Goal: Register for event/course

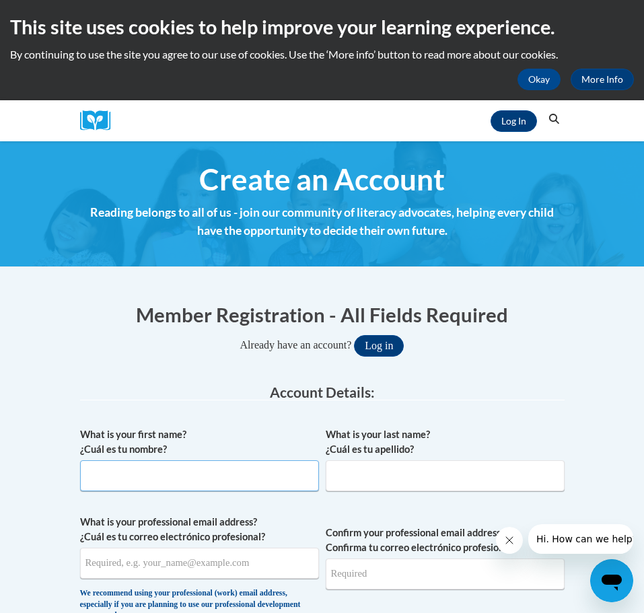
click at [211, 473] on input "What is your first name? ¿Cuál es tu nombre?" at bounding box center [199, 475] width 239 height 31
type input "Madison"
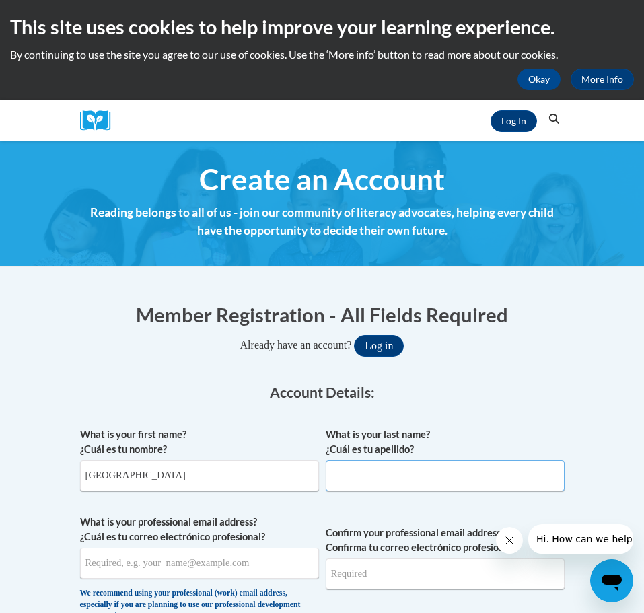
click at [340, 475] on input "What is your last name? ¿Cuál es tu apellido?" at bounding box center [445, 475] width 239 height 31
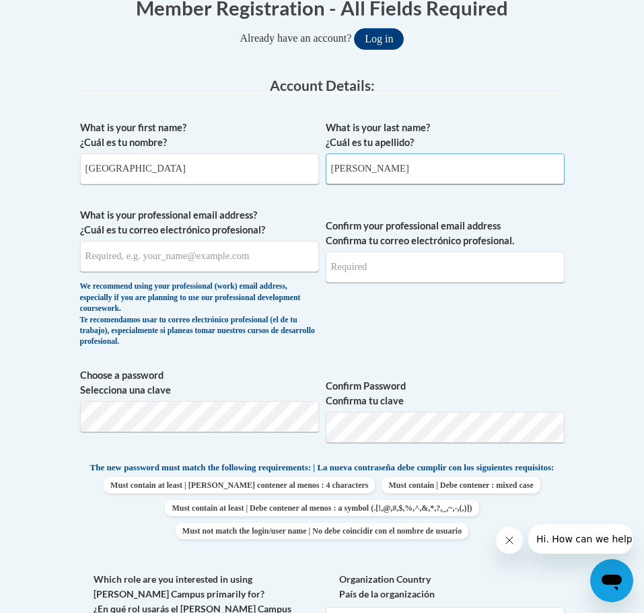
scroll to position [421, 0]
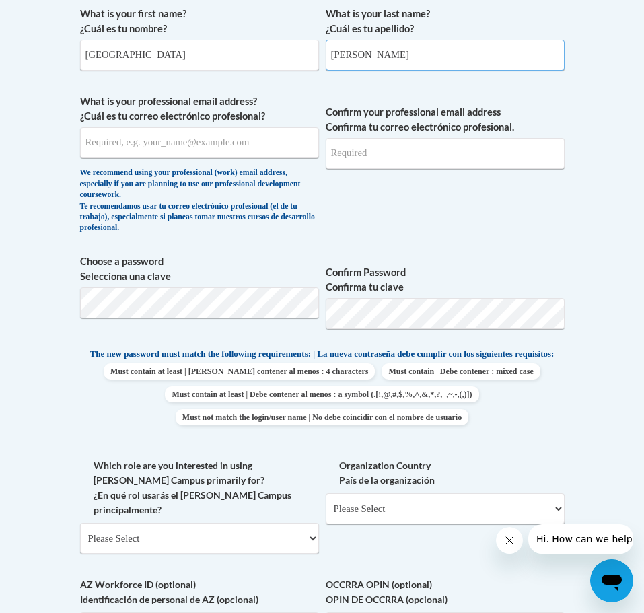
type input "McGohan"
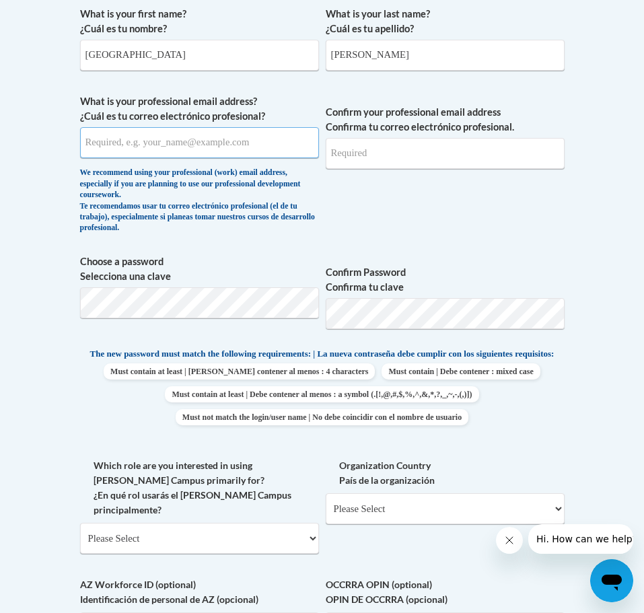
click at [208, 139] on input "What is your professional email address? ¿Cuál es tu correo electrónico profesi…" at bounding box center [199, 142] width 239 height 31
type input "madison.mcgohan@icloud.com"
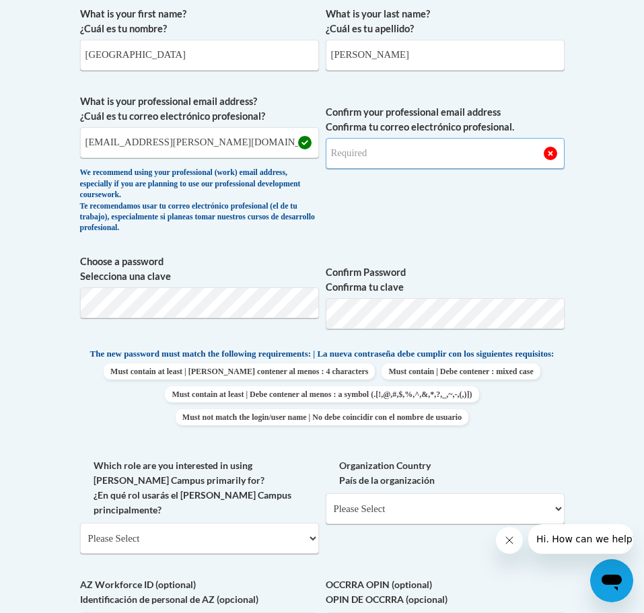
click at [369, 158] on input "Confirm your professional email address Confirma tu correo electrónico profesio…" at bounding box center [445, 153] width 239 height 31
type input "madison.mcgohan@icloud.com"
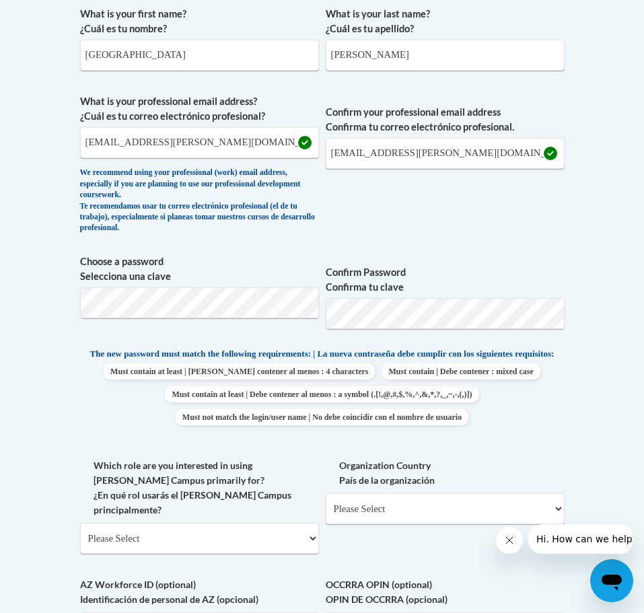
click at [462, 246] on div "What is your first name? ¿Cuál es tu nombre? Madison What is your last name? ¿C…" at bounding box center [322, 355] width 485 height 711
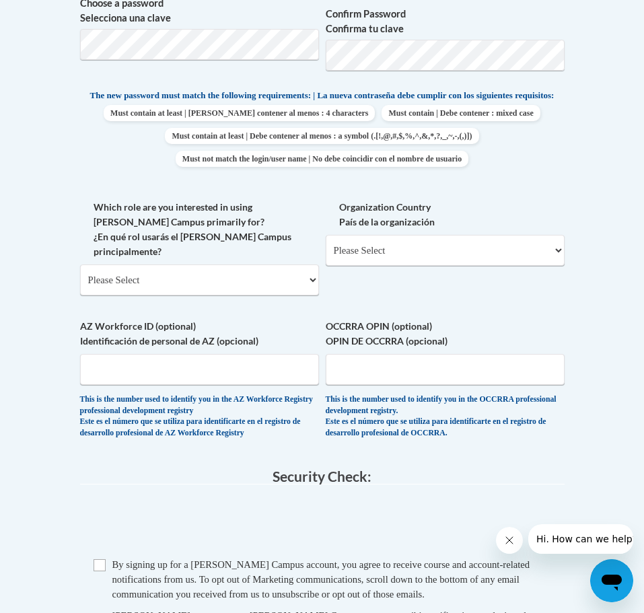
scroll to position [672, 0]
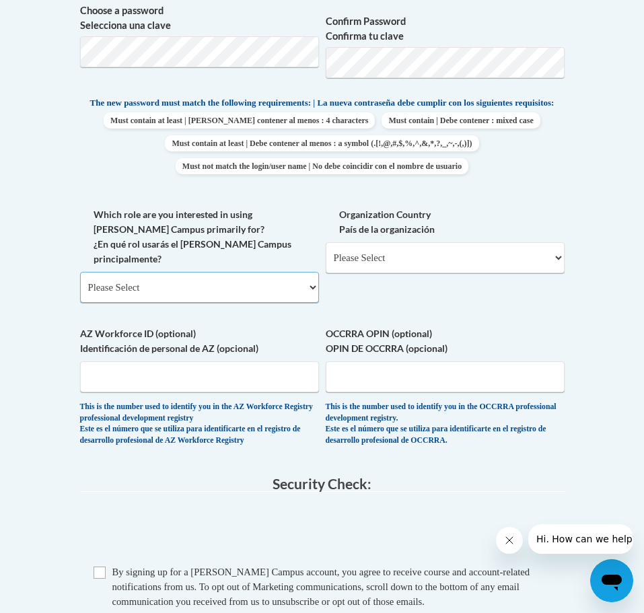
click at [236, 275] on select "Please Select College/University | Colegio/Universidad Community/Nonprofit Part…" at bounding box center [199, 287] width 239 height 31
select select "fbf2d438-af2f-41f8-98f1-81c410e29de3"
click at [80, 272] on select "Please Select College/University | Colegio/Universidad Community/Nonprofit Part…" at bounding box center [199, 287] width 239 height 31
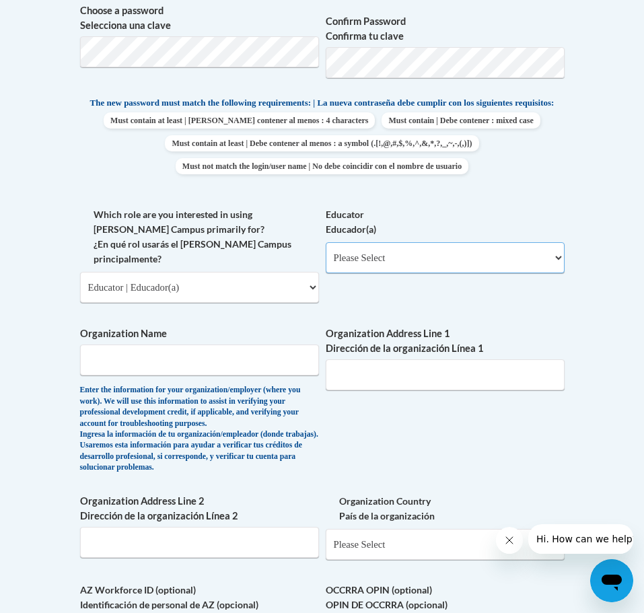
click at [366, 273] on select "Please Select Early Learning/Daycare Teacher/Family Home Care Provider | Maestr…" at bounding box center [445, 257] width 239 height 31
select select "5e2af403-4f2c-4e49-a02f-103e55d7b75b"
click at [326, 253] on select "Please Select Early Learning/Daycare Teacher/Family Home Care Provider | Maestr…" at bounding box center [445, 257] width 239 height 31
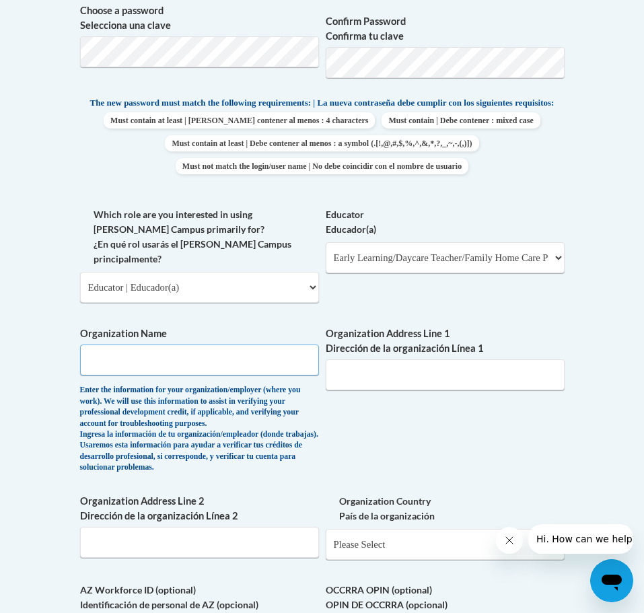
click at [235, 366] on input "Organization Name" at bounding box center [199, 360] width 239 height 31
type input "I"
type input "CWCC Inspire Center for Learning"
click at [421, 362] on input "Organization Address Line 1 Dirección de la organización Línea 1" at bounding box center [445, 374] width 239 height 31
click at [607, 413] on body "This site uses cookies to help improve your learning experience. By continuing …" at bounding box center [322, 440] width 644 height 2224
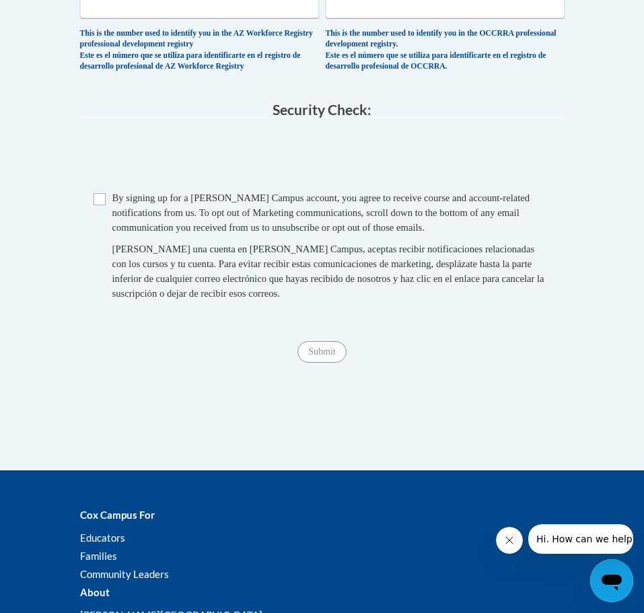
scroll to position [1311, 0]
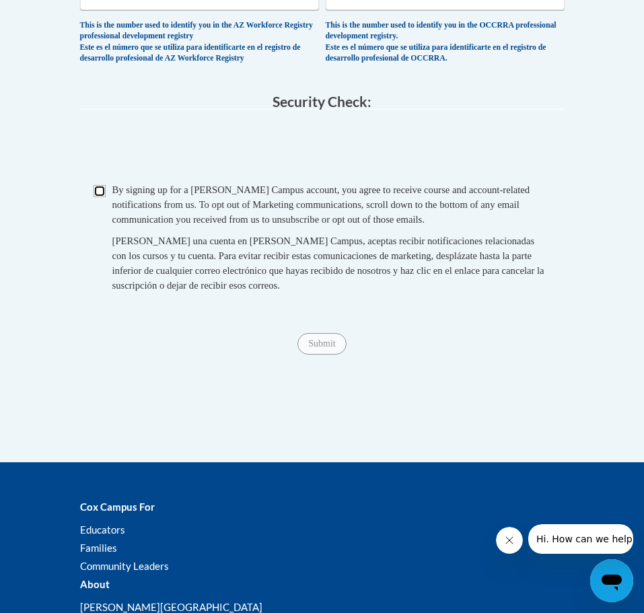
click at [100, 197] on input "Checkbox" at bounding box center [100, 191] width 12 height 12
checkbox input "true"
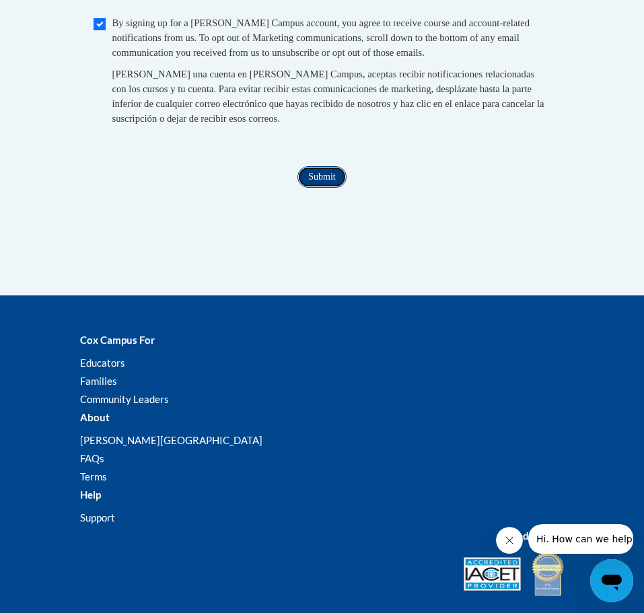
click at [333, 188] on input "Submit" at bounding box center [322, 177] width 48 height 22
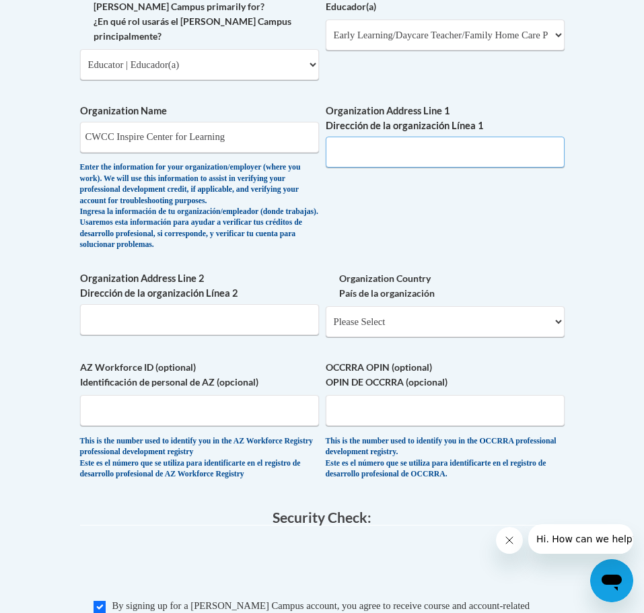
scroll to position [893, 0]
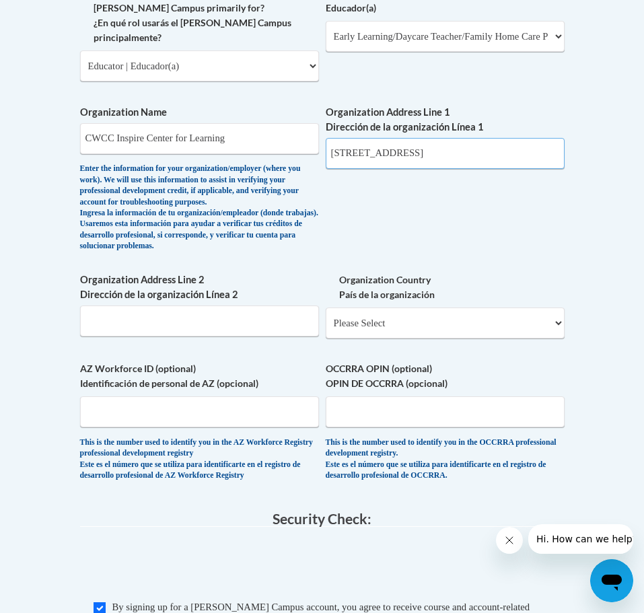
type input "7767 Paragon Rd, Centerville, OH, 45449"
click at [553, 193] on div "What is your first name? ¿Cuál es tu nombre? Madison What is your last name? ¿C…" at bounding box center [322, 11] width 485 height 968
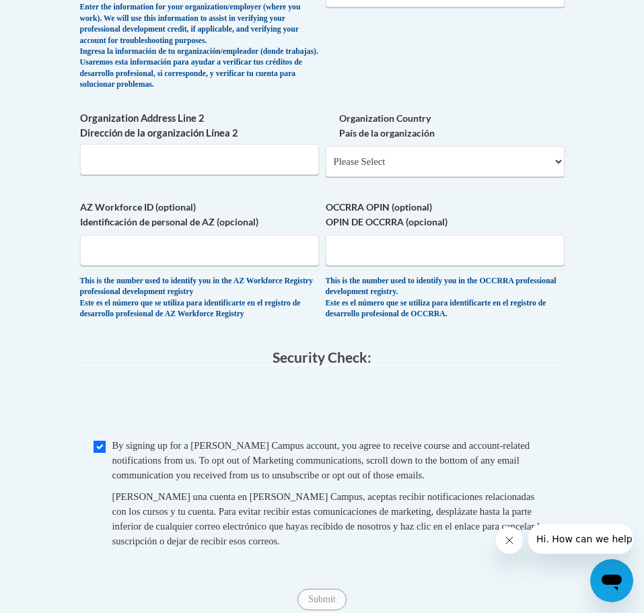
scroll to position [1053, 0]
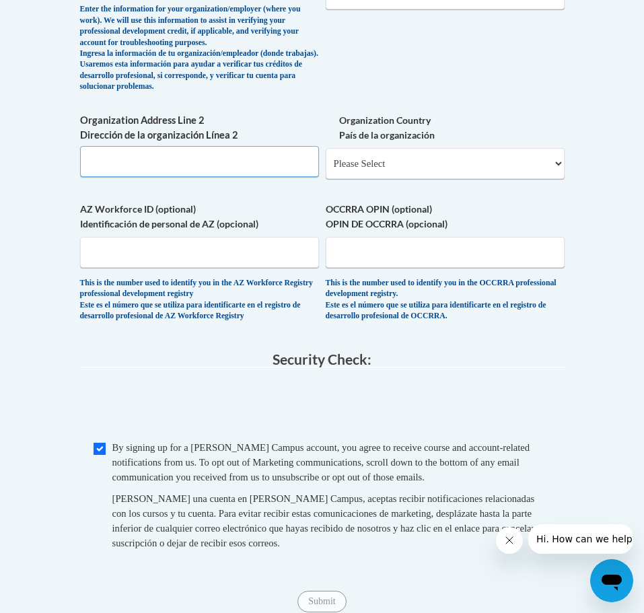
click at [251, 177] on input "Organization Address Line 2 Dirección de la organización Línea 2" at bounding box center [199, 161] width 239 height 31
click at [364, 189] on div "Organization Country País de la organización Please Select United States | Esta…" at bounding box center [445, 151] width 239 height 76
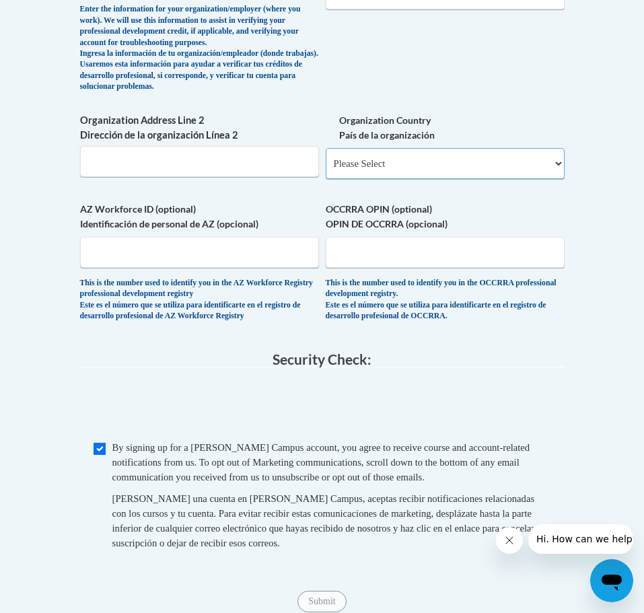
click at [368, 179] on select "Please Select United States | Estados Unidos Outside of the United States | Fue…" at bounding box center [445, 163] width 239 height 31
select select "ad49bcad-a171-4b2e-b99c-48b446064914"
click at [326, 166] on select "Please Select United States | Estados Unidos Outside of the United States | Fue…" at bounding box center [445, 163] width 239 height 31
select select
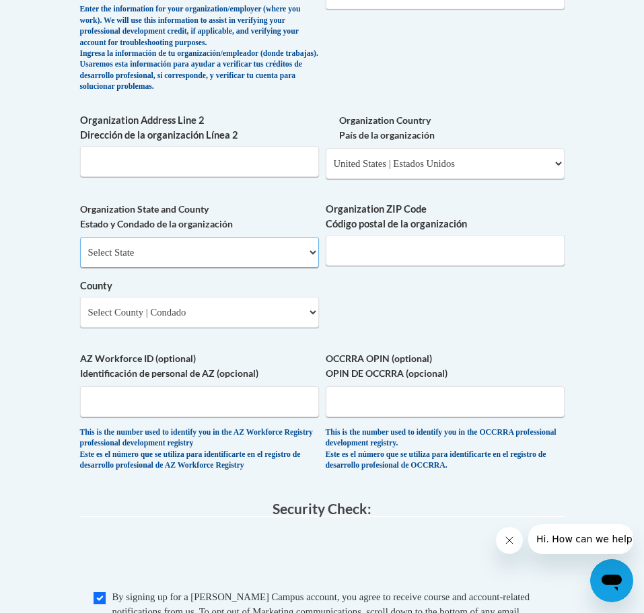
click at [223, 268] on select "Select State Alabama Alaska Arizona Arkansas California Colorado Connecticut De…" at bounding box center [199, 252] width 239 height 31
click at [80, 255] on select "Select State Alabama Alaska Arizona Arkansas California Colorado Connecticut De…" at bounding box center [199, 252] width 239 height 31
click at [176, 268] on select "Select State Alabama Alaska Arizona Arkansas California Colorado Connecticut De…" at bounding box center [199, 252] width 239 height 31
select select "Ohio"
click at [80, 255] on select "Select State Alabama Alaska Arizona Arkansas California Colorado Connecticut De…" at bounding box center [199, 252] width 239 height 31
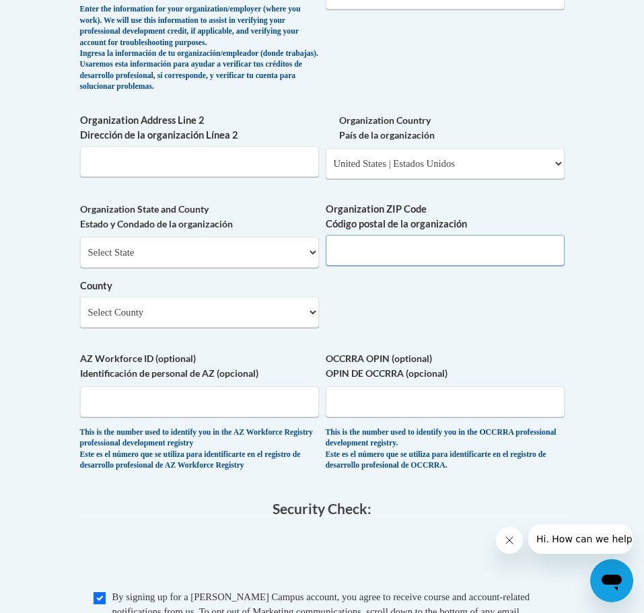
click at [399, 256] on input "Organization ZIP Code Código postal de la organización" at bounding box center [445, 250] width 239 height 31
type input "45459"
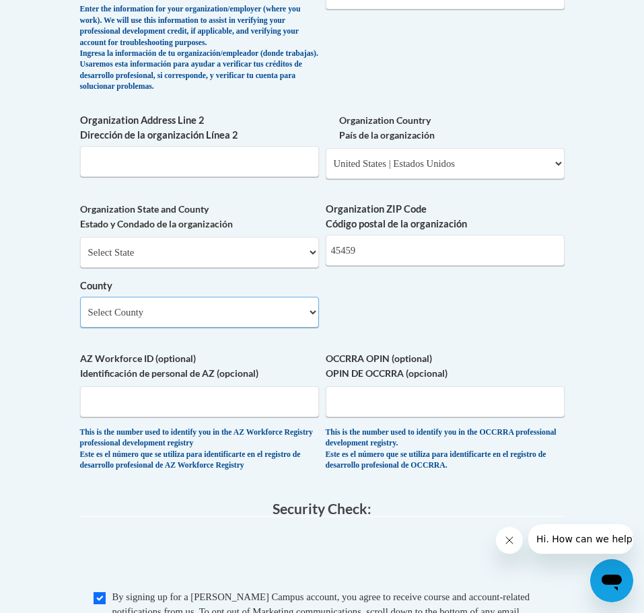
click at [316, 324] on select "Select County Adams Allen Ashland Ashtabula Athens Auglaize Belmont Brown Butle…" at bounding box center [199, 312] width 239 height 31
click at [275, 328] on select "Select County Adams Allen Ashland Ashtabula Athens Auglaize Belmont Brown Butle…" at bounding box center [199, 312] width 239 height 31
click at [195, 325] on select "Select County Adams Allen Ashland Ashtabula Athens Auglaize Belmont Brown Butle…" at bounding box center [199, 312] width 239 height 31
select select "Montgomery"
click at [80, 315] on select "Select County Adams Allen Ashland Ashtabula Athens Auglaize Belmont Brown Butle…" at bounding box center [199, 312] width 239 height 31
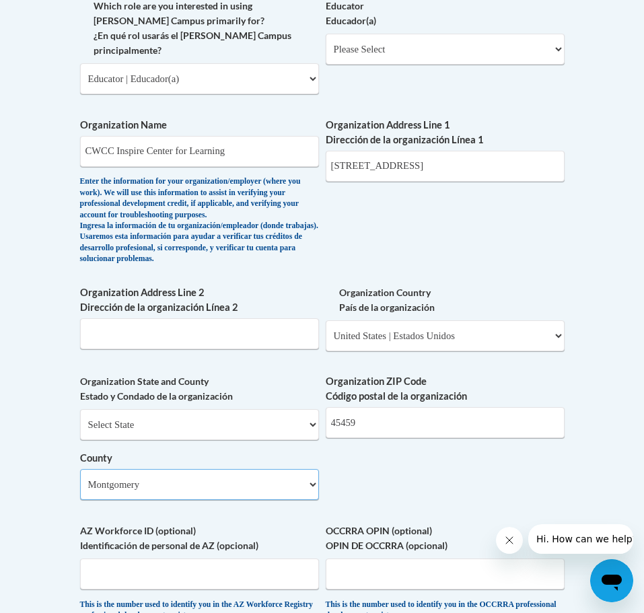
scroll to position [880, 0]
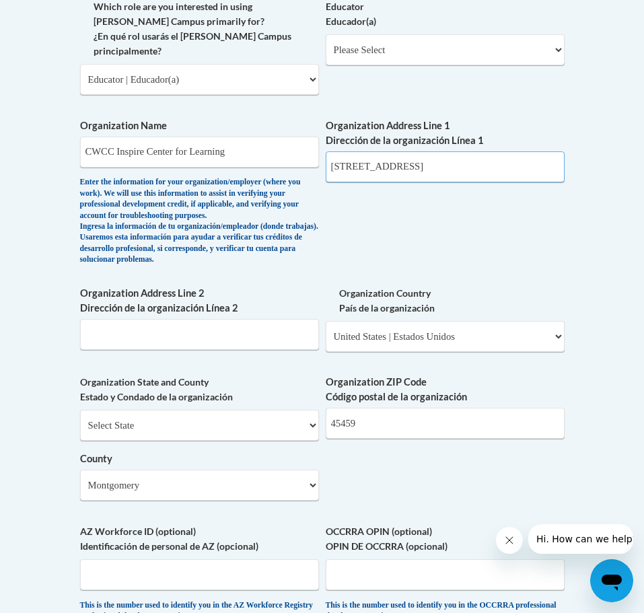
click at [526, 168] on input "7767 Paragon Rd, Centerville, OH, 45449" at bounding box center [445, 166] width 239 height 31
type input "7767 Paragon Rd"
click at [607, 231] on body "This site uses cookies to help improve your learning experience. By continuing …" at bounding box center [322, 307] width 644 height 2374
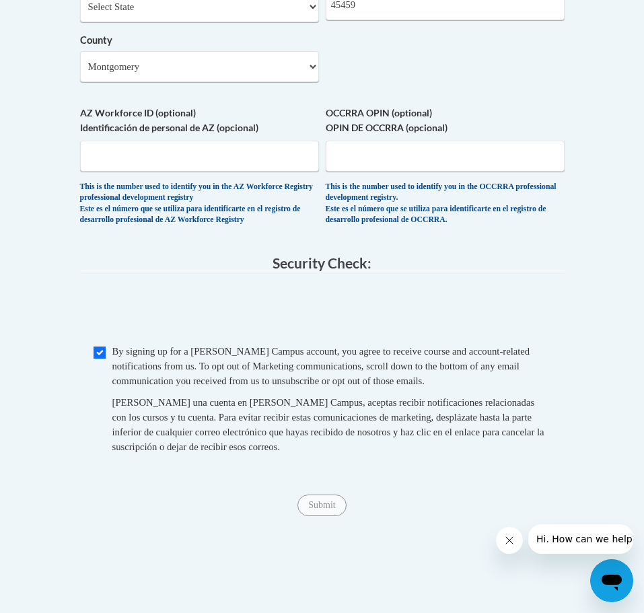
scroll to position [1303, 0]
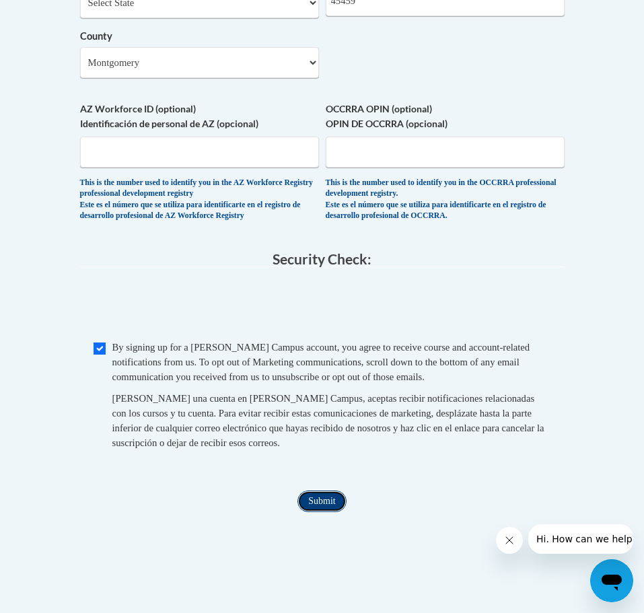
click at [324, 510] on input "Submit" at bounding box center [322, 502] width 48 height 22
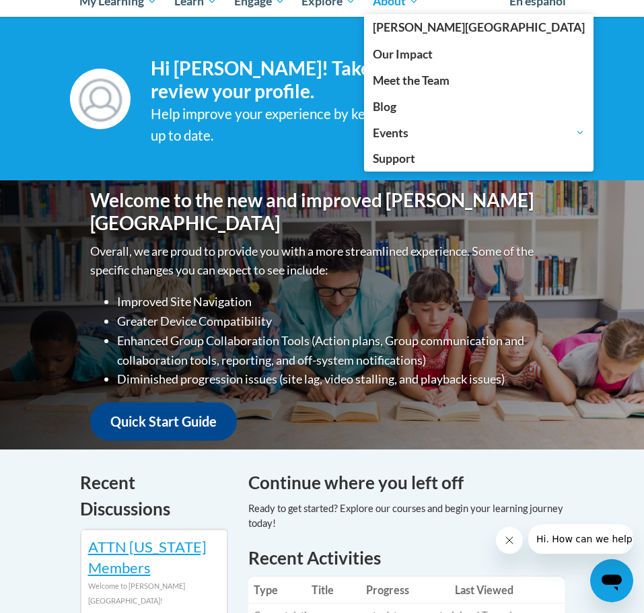
scroll to position [123, 0]
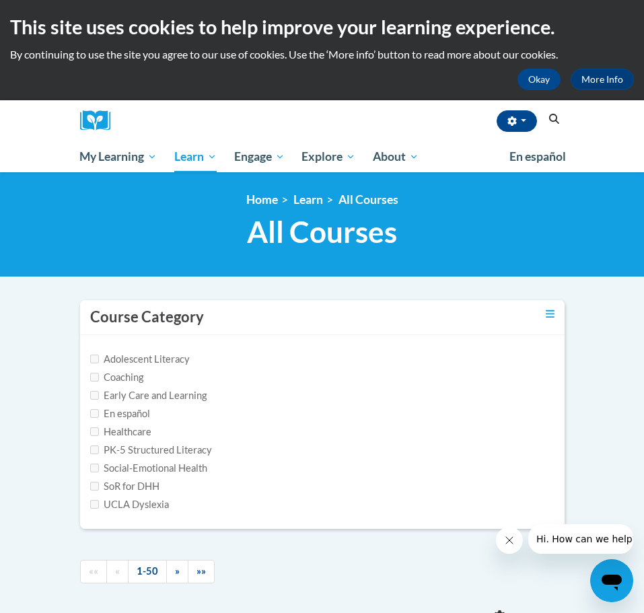
click at [123, 358] on label "Adolescent Literacy" at bounding box center [140, 359] width 100 height 15
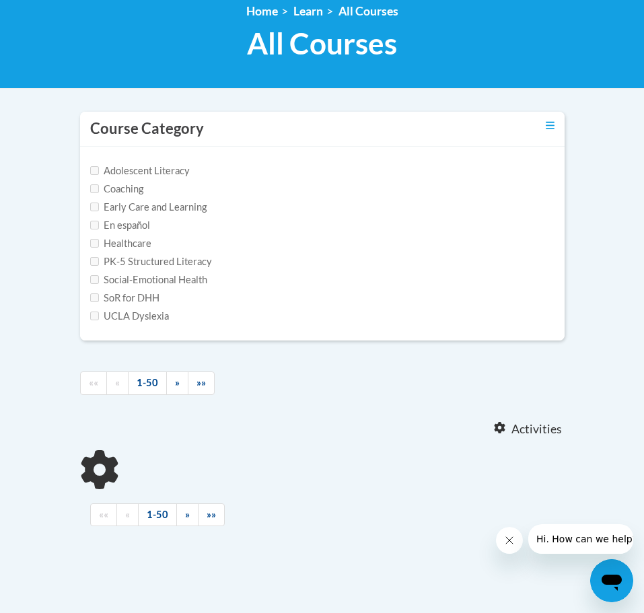
scroll to position [208, 0]
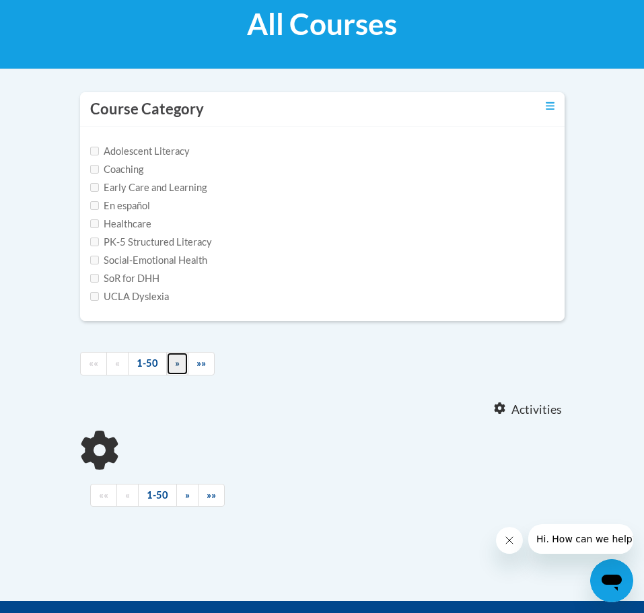
click at [181, 368] on link "»" at bounding box center [177, 364] width 22 height 24
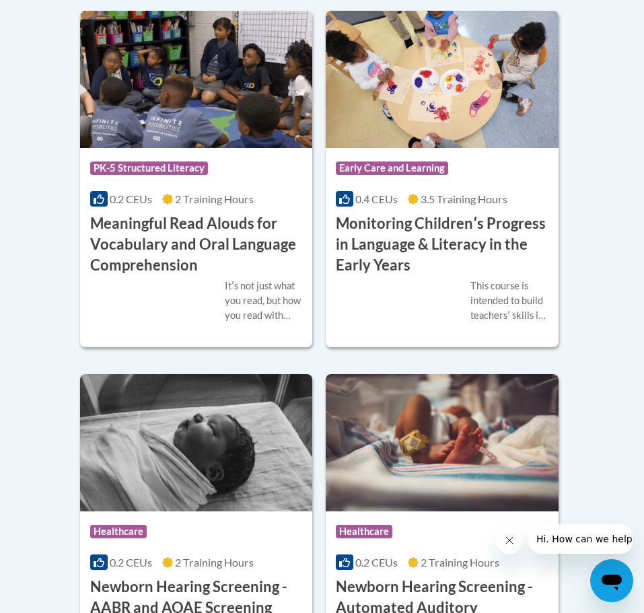
scroll to position [0, 0]
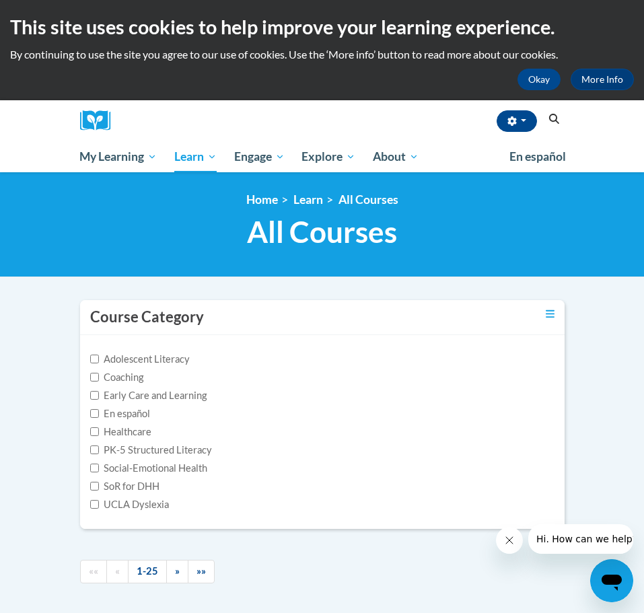
click at [554, 121] on icon "Search" at bounding box center [554, 119] width 12 height 10
click at [553, 118] on icon "Search" at bounding box center [554, 119] width 12 height 10
click at [553, 119] on icon "Search" at bounding box center [554, 119] width 12 height 10
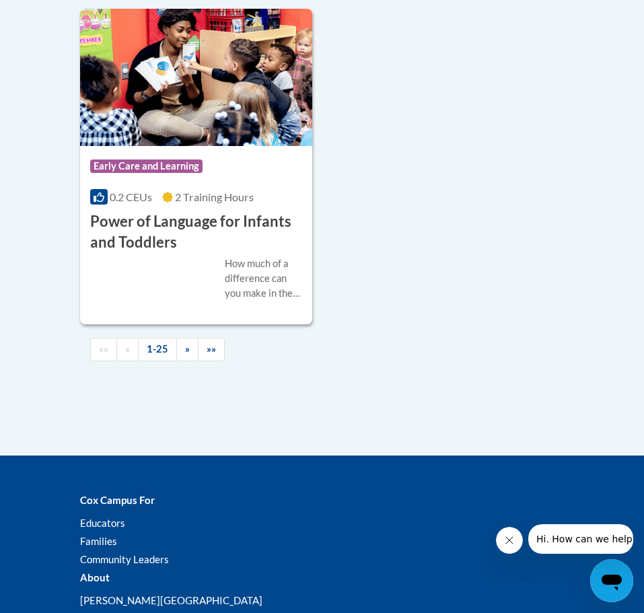
scroll to position [4808, 0]
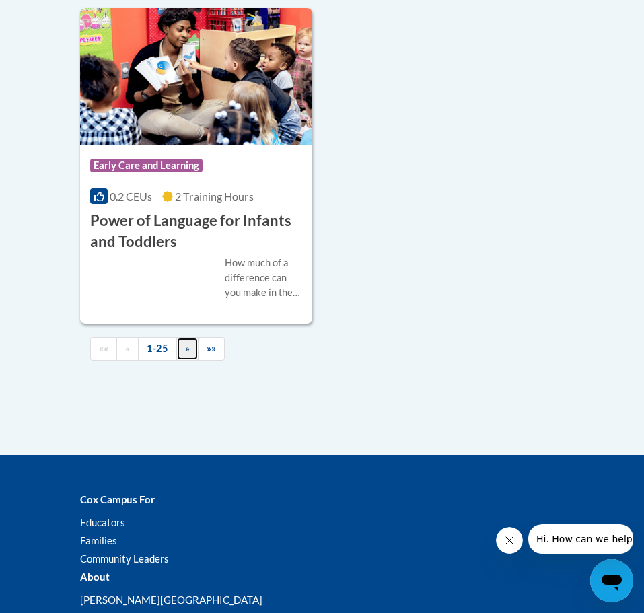
click at [183, 349] on link "»" at bounding box center [187, 349] width 22 height 24
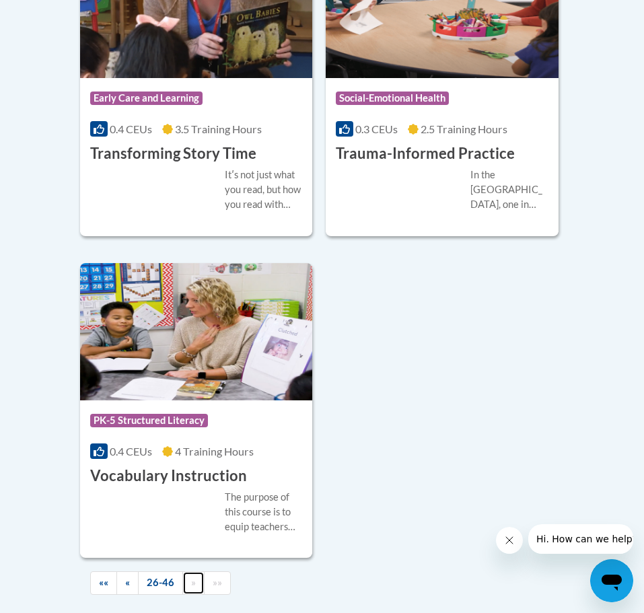
scroll to position [3703, 0]
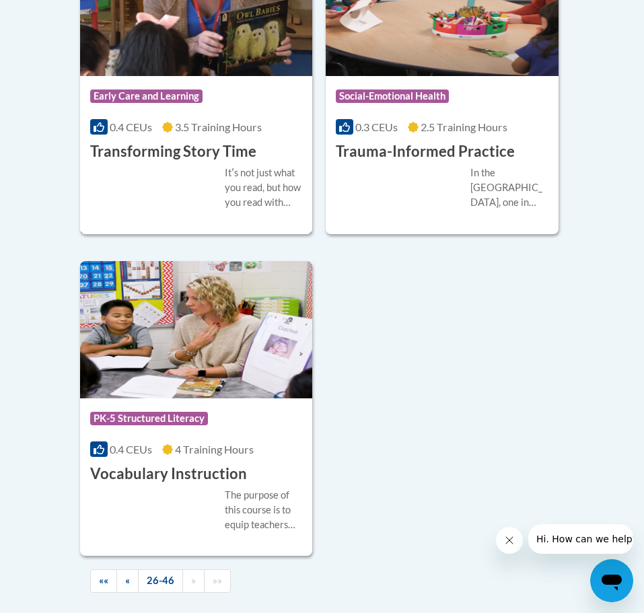
click at [238, 151] on h3 "Transforming Story Time" at bounding box center [173, 151] width 166 height 21
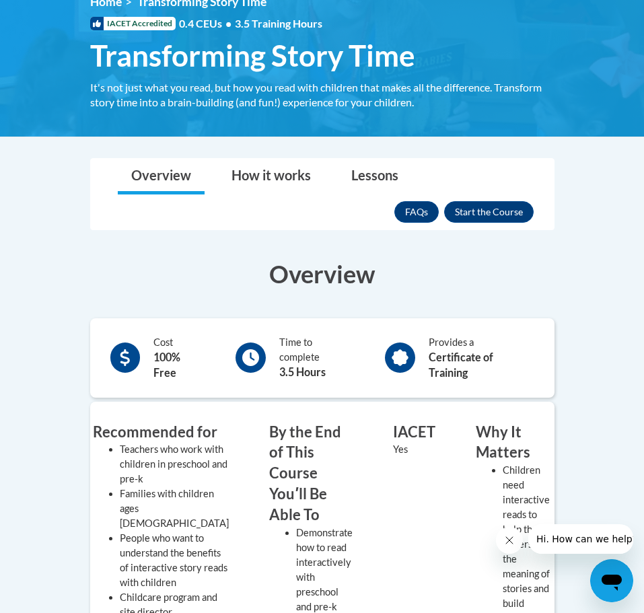
scroll to position [196, 0]
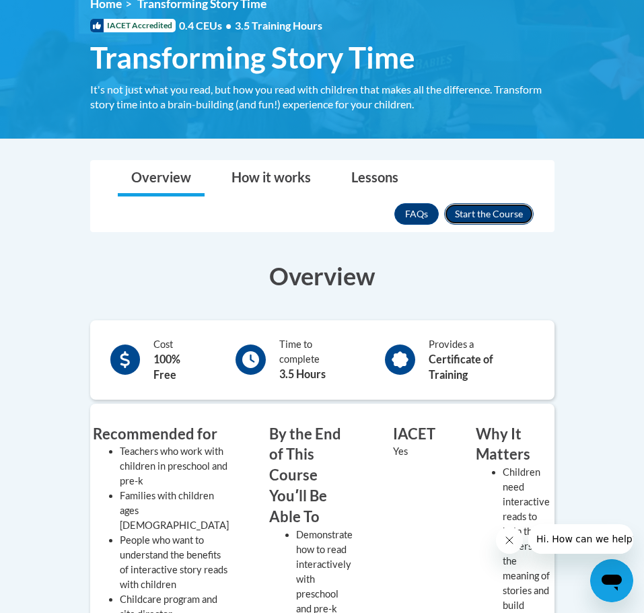
click at [478, 214] on button "Enroll" at bounding box center [489, 214] width 90 height 22
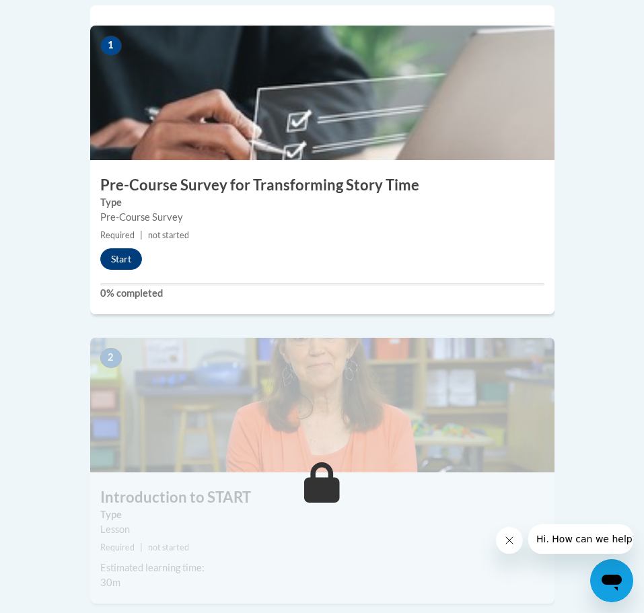
scroll to position [491, 0]
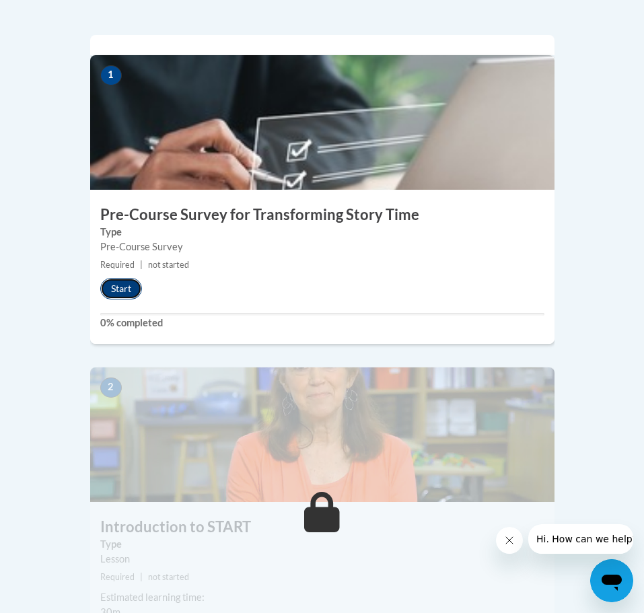
click at [118, 278] on button "Start" at bounding box center [121, 289] width 42 height 22
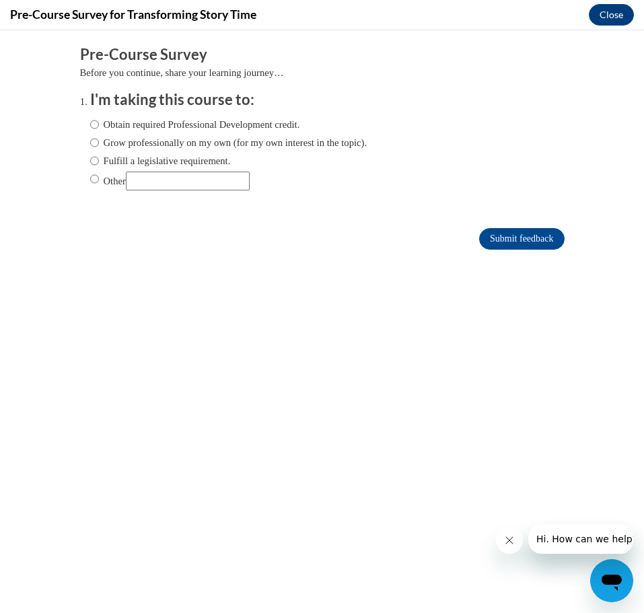
scroll to position [0, 0]
click at [170, 125] on label "Obtain required Professional Development credit." at bounding box center [195, 124] width 210 height 15
click at [99, 125] on input "Obtain required Professional Development credit." at bounding box center [94, 124] width 9 height 15
radio input "true"
click at [546, 239] on input "Submit feedback" at bounding box center [521, 239] width 85 height 22
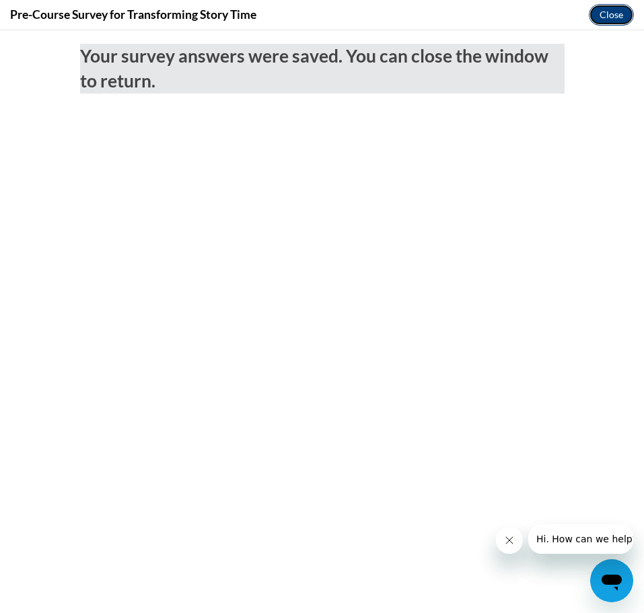
click at [607, 13] on button "Close" at bounding box center [611, 15] width 45 height 22
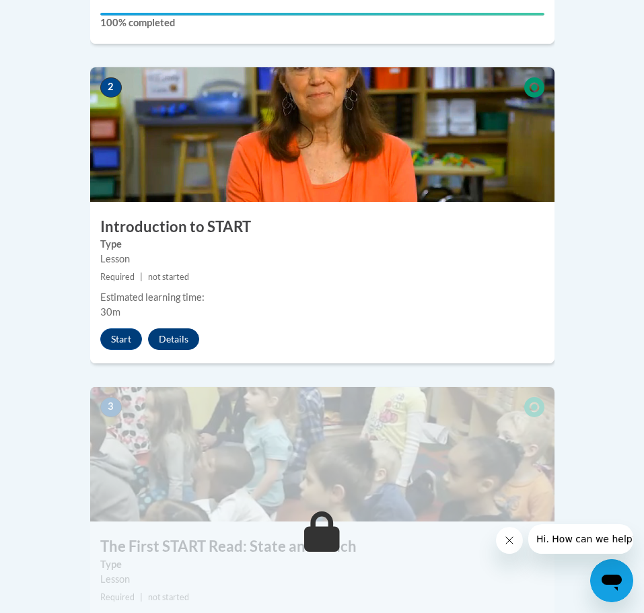
scroll to position [792, 0]
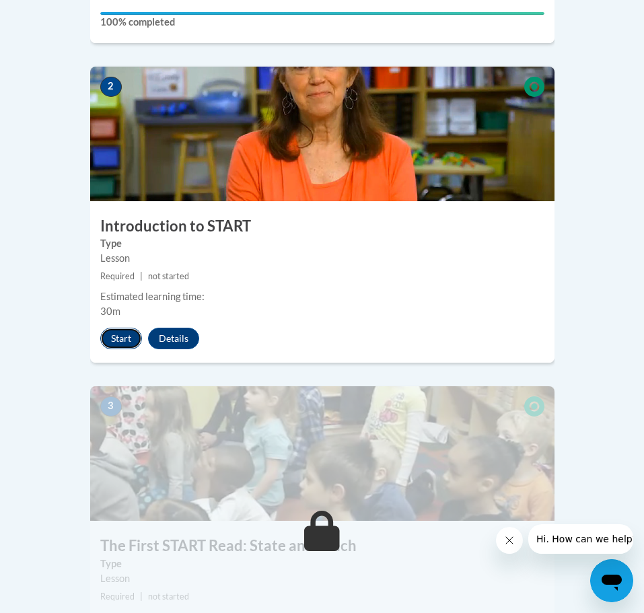
click at [106, 328] on button "Start" at bounding box center [121, 339] width 42 height 22
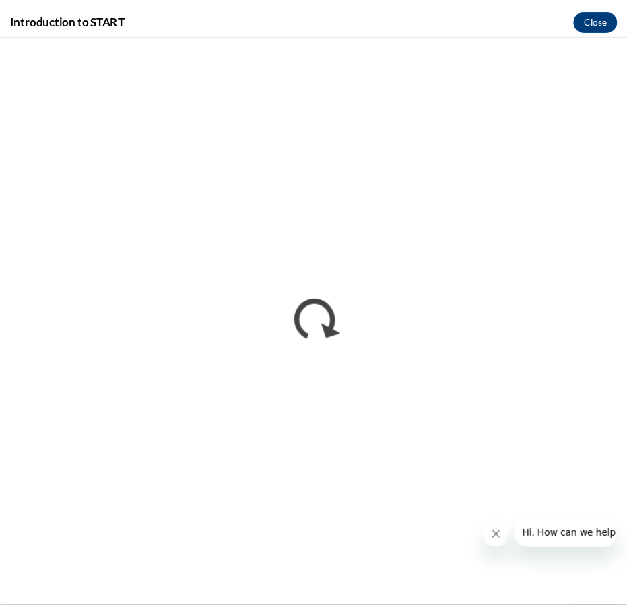
scroll to position [0, 0]
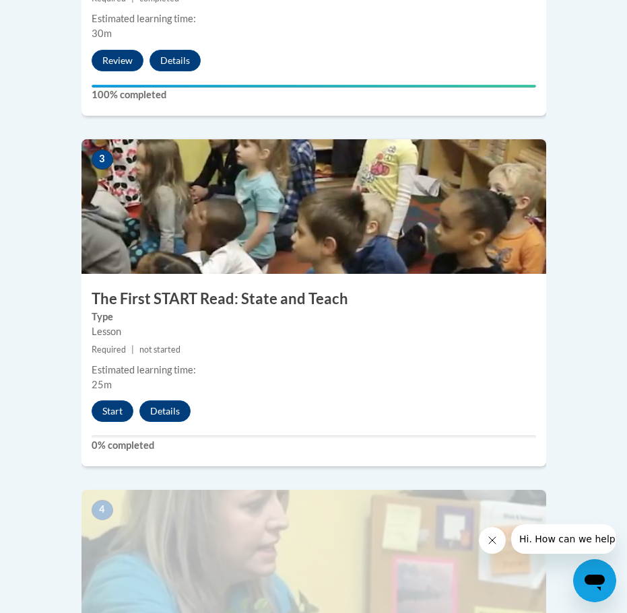
scroll to position [1062, 0]
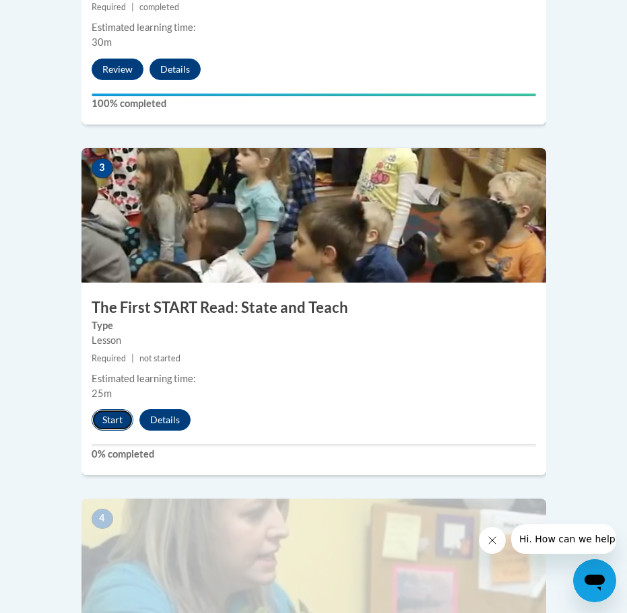
click at [105, 409] on button "Start" at bounding box center [113, 420] width 42 height 22
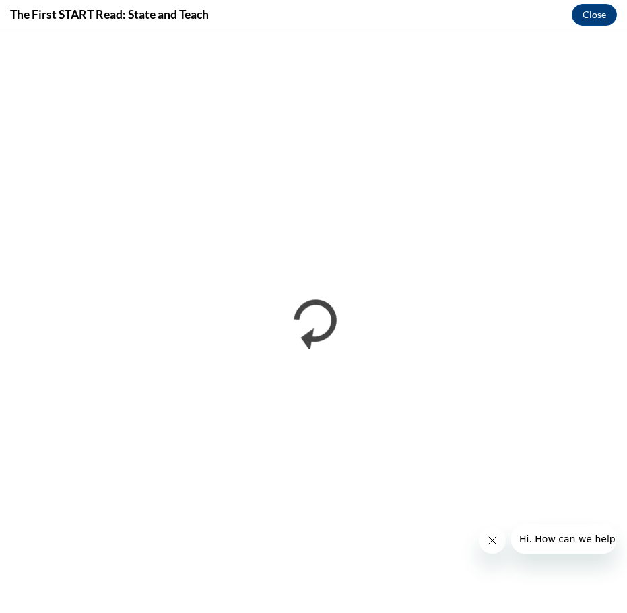
scroll to position [0, 0]
